Goal: Transaction & Acquisition: Purchase product/service

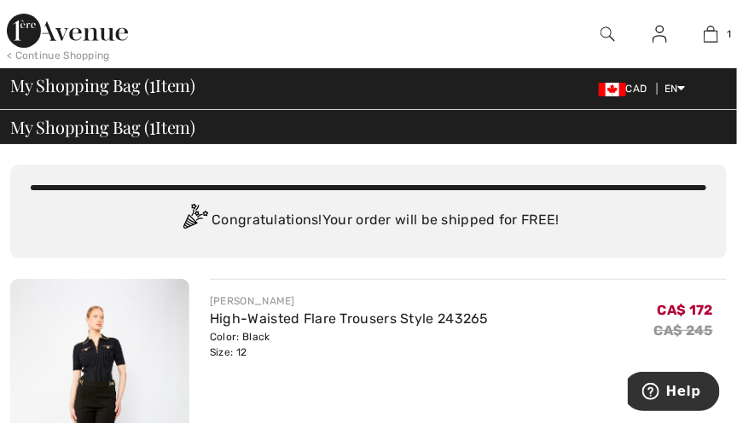
click at [56, 28] on img at bounding box center [67, 31] width 121 height 34
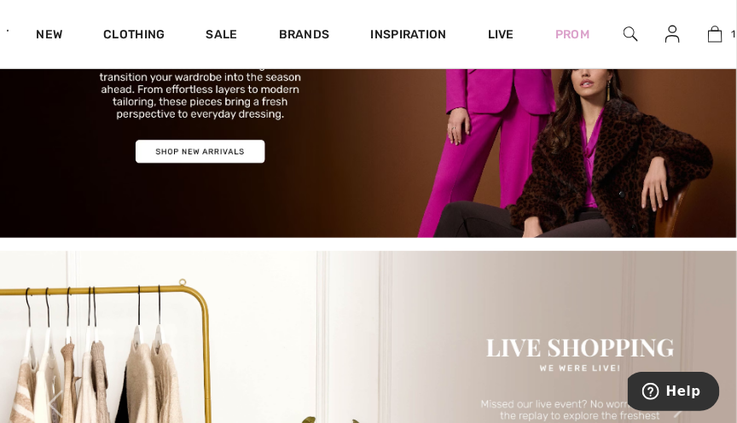
scroll to position [220, 0]
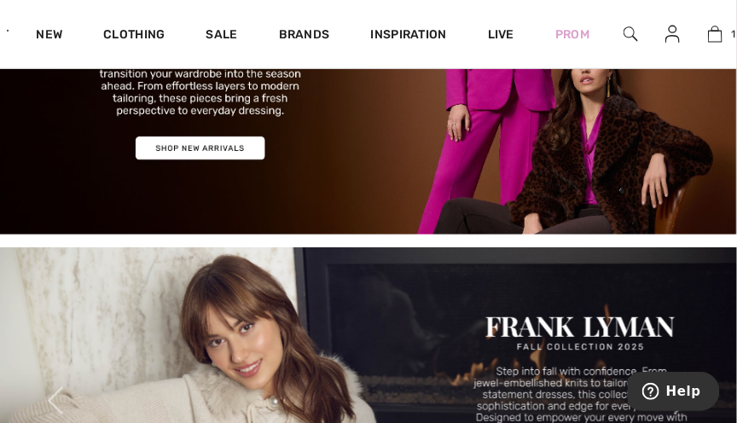
click at [246, 157] on img at bounding box center [368, 57] width 737 height 353
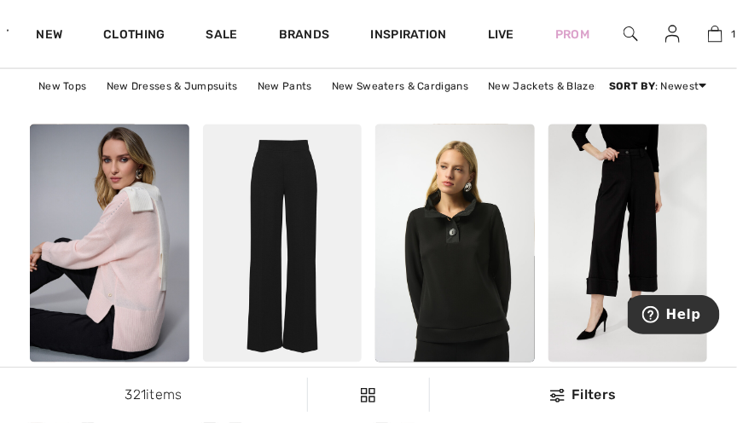
scroll to position [2242, 0]
click at [318, 265] on img at bounding box center [282, 243] width 159 height 239
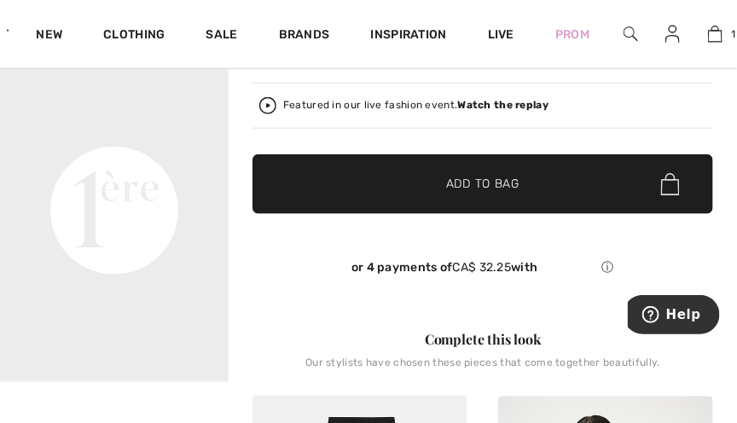
scroll to position [403, 0]
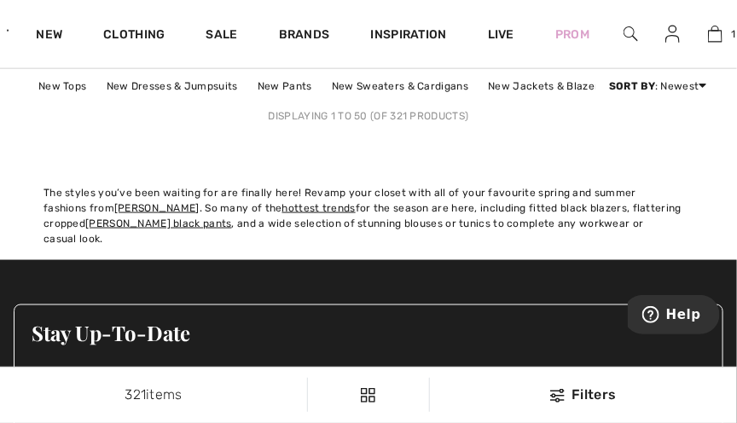
scroll to position [5348, 0]
